Goal: Task Accomplishment & Management: Use online tool/utility

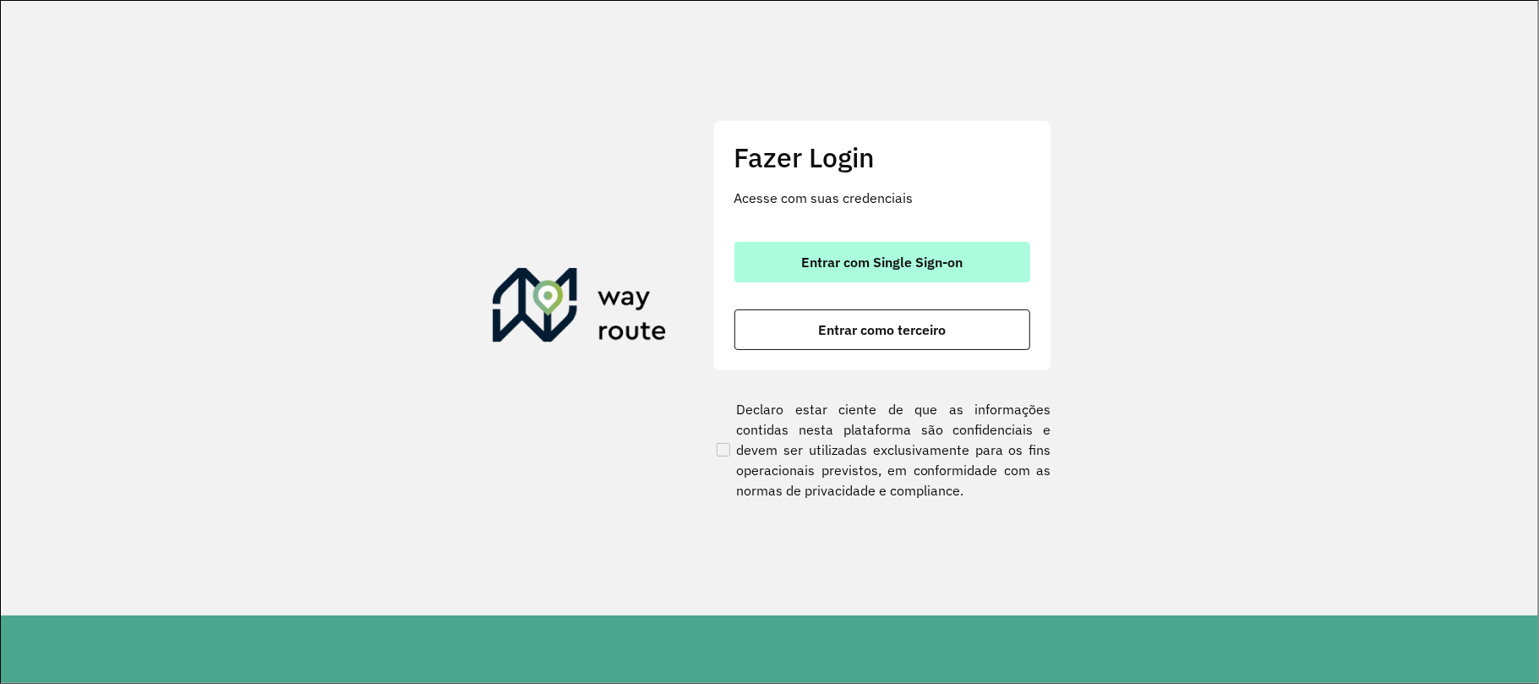
click at [920, 257] on span "Entrar com Single Sign-on" at bounding box center [881, 262] width 161 height 14
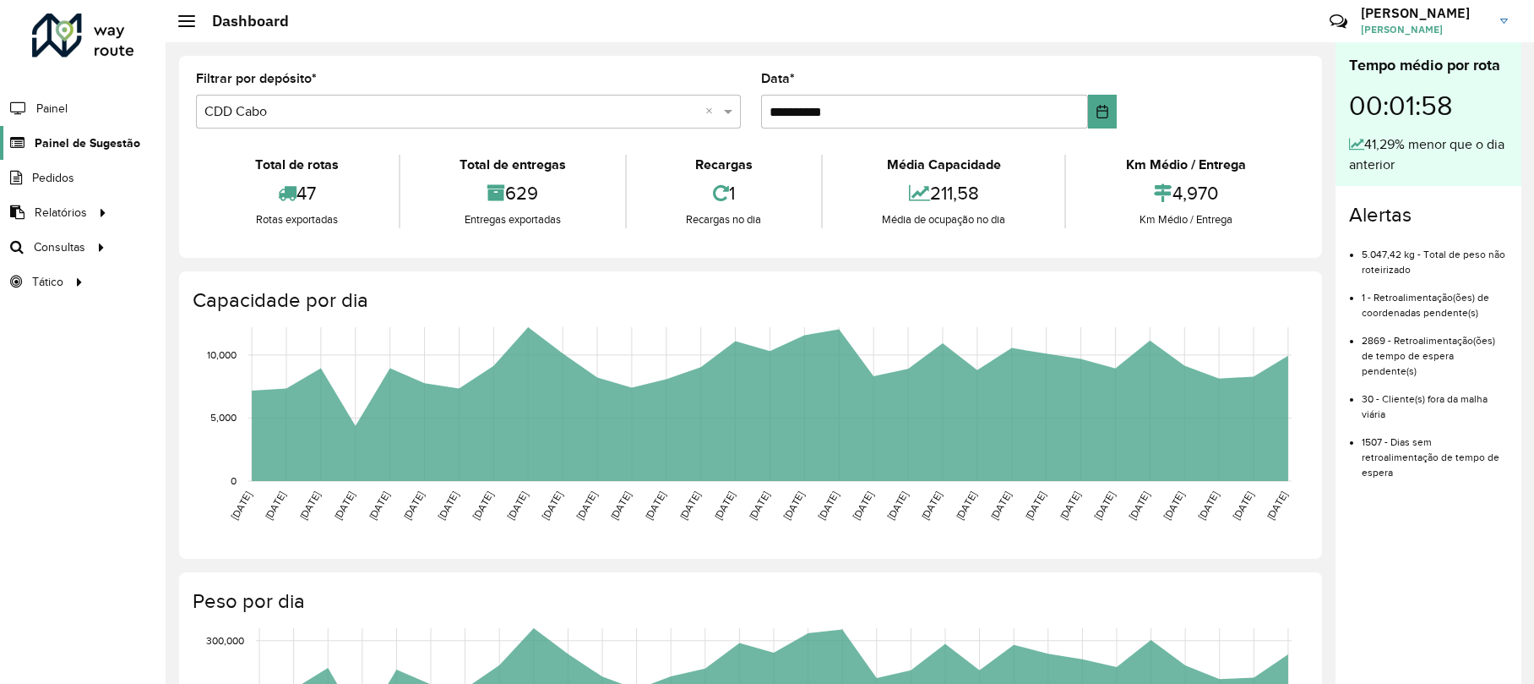
click at [74, 135] on span "Painel de Sugestão" at bounding box center [88, 143] width 106 height 18
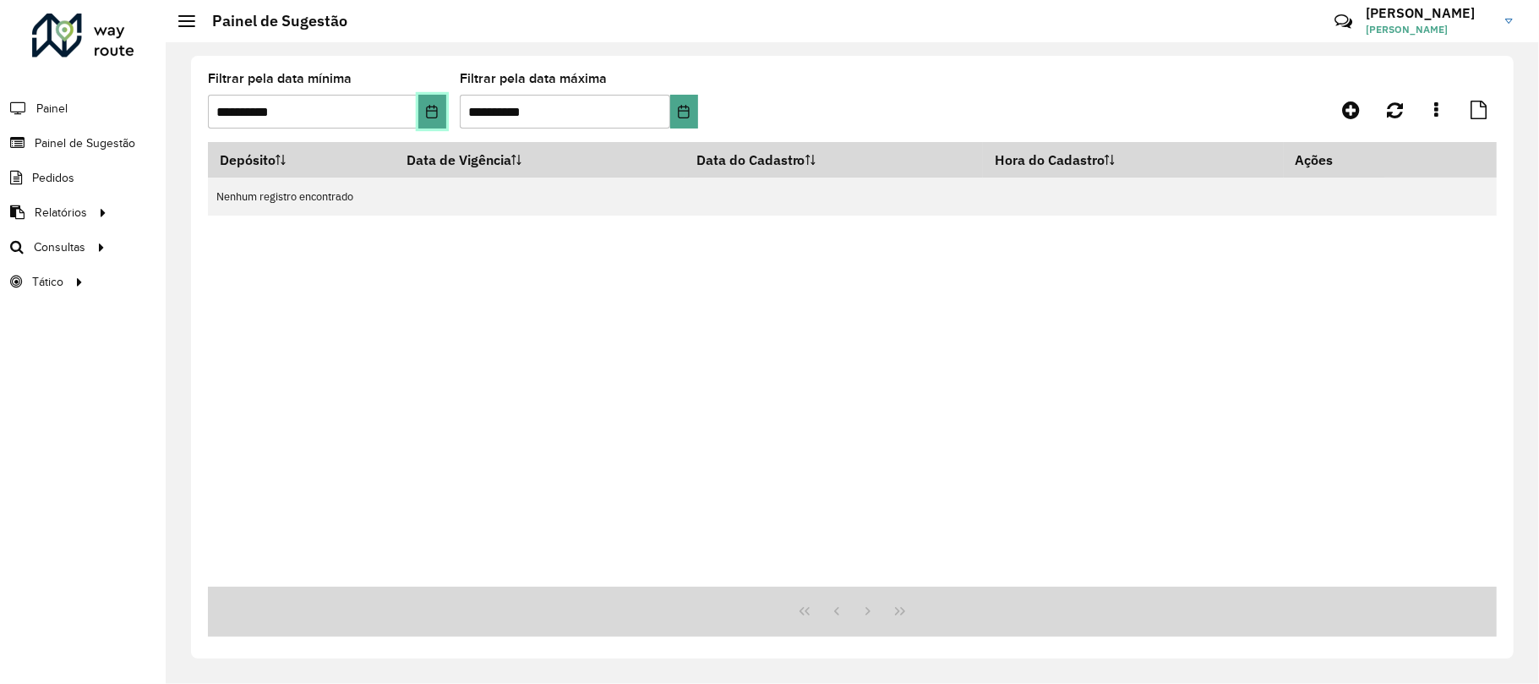
click at [430, 101] on button "Choose Date" at bounding box center [432, 112] width 28 height 34
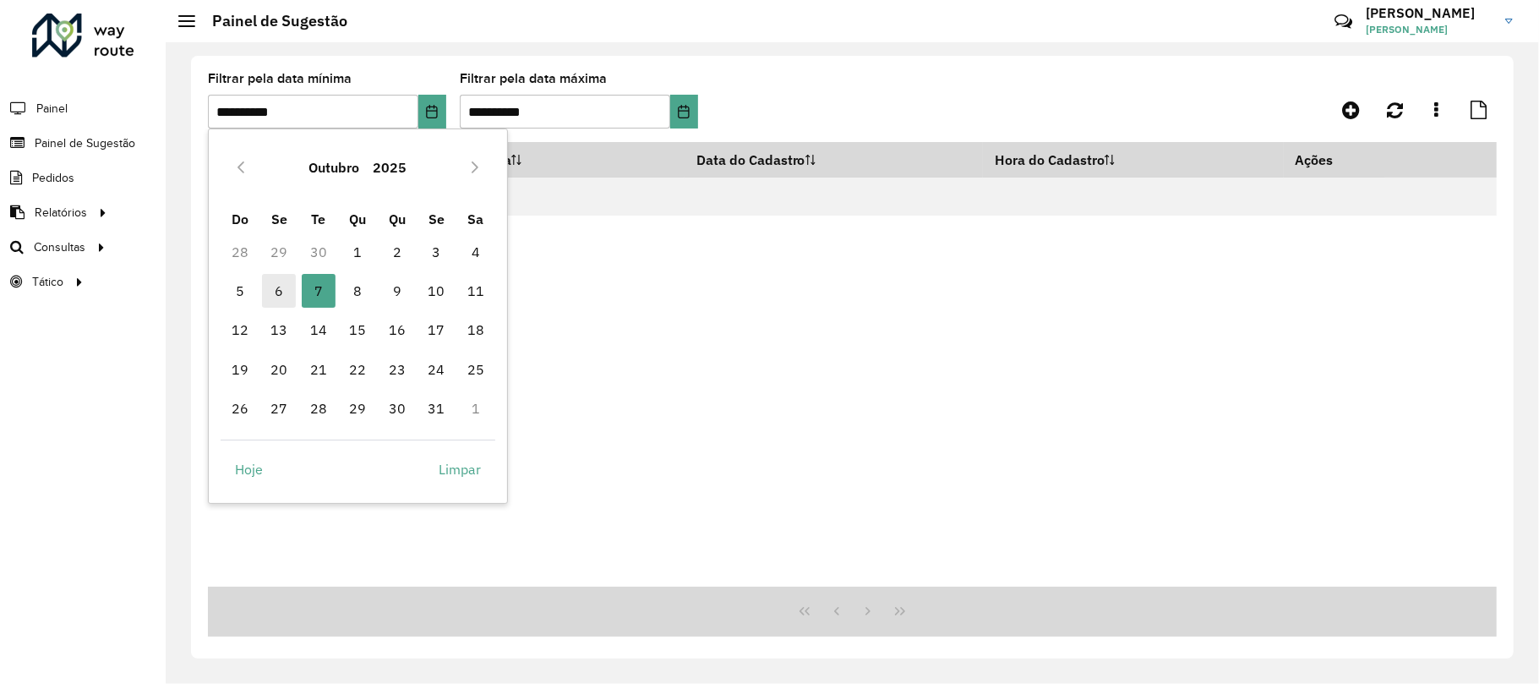
click at [267, 299] on span "6" at bounding box center [279, 291] width 34 height 34
type input "**********"
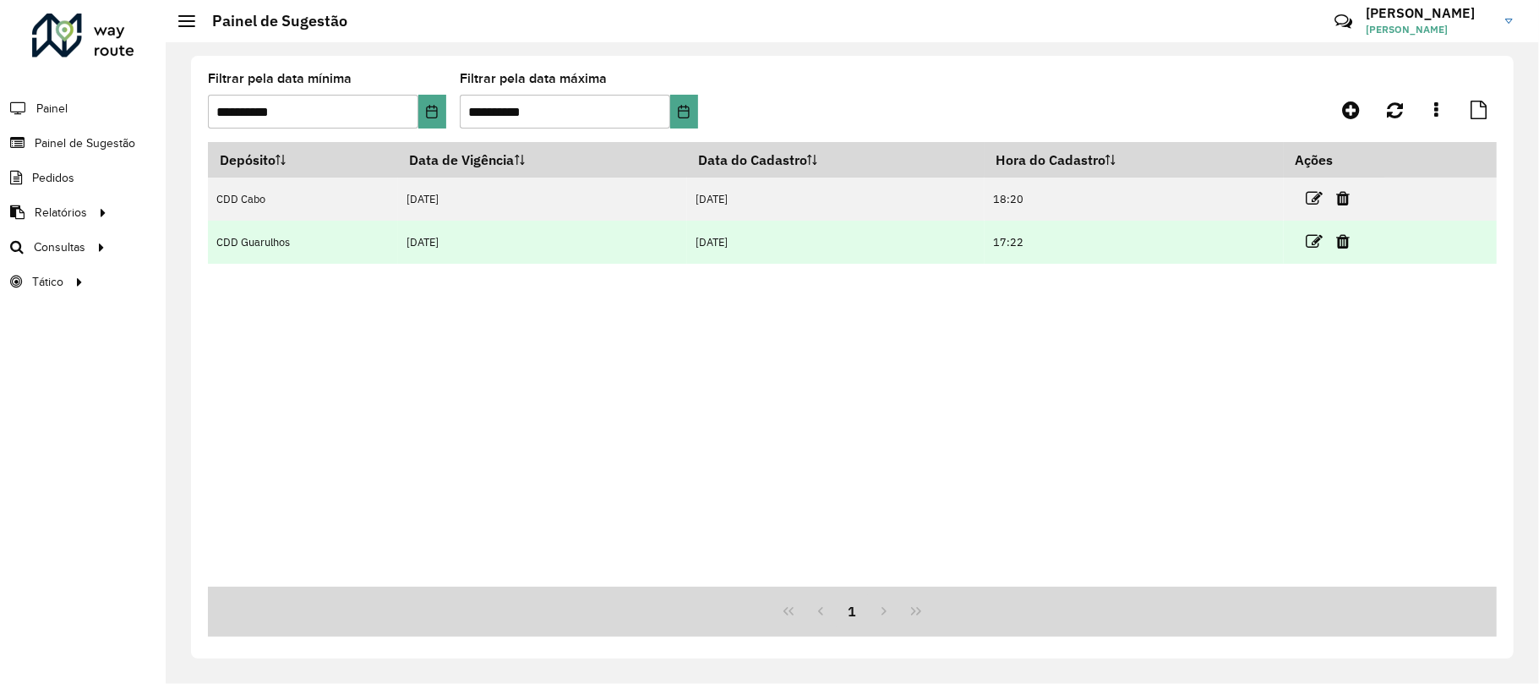
click at [1281, 238] on td "17:22" at bounding box center [1133, 242] width 299 height 43
click at [1322, 237] on icon at bounding box center [1313, 241] width 17 height 17
